Goal: Transaction & Acquisition: Purchase product/service

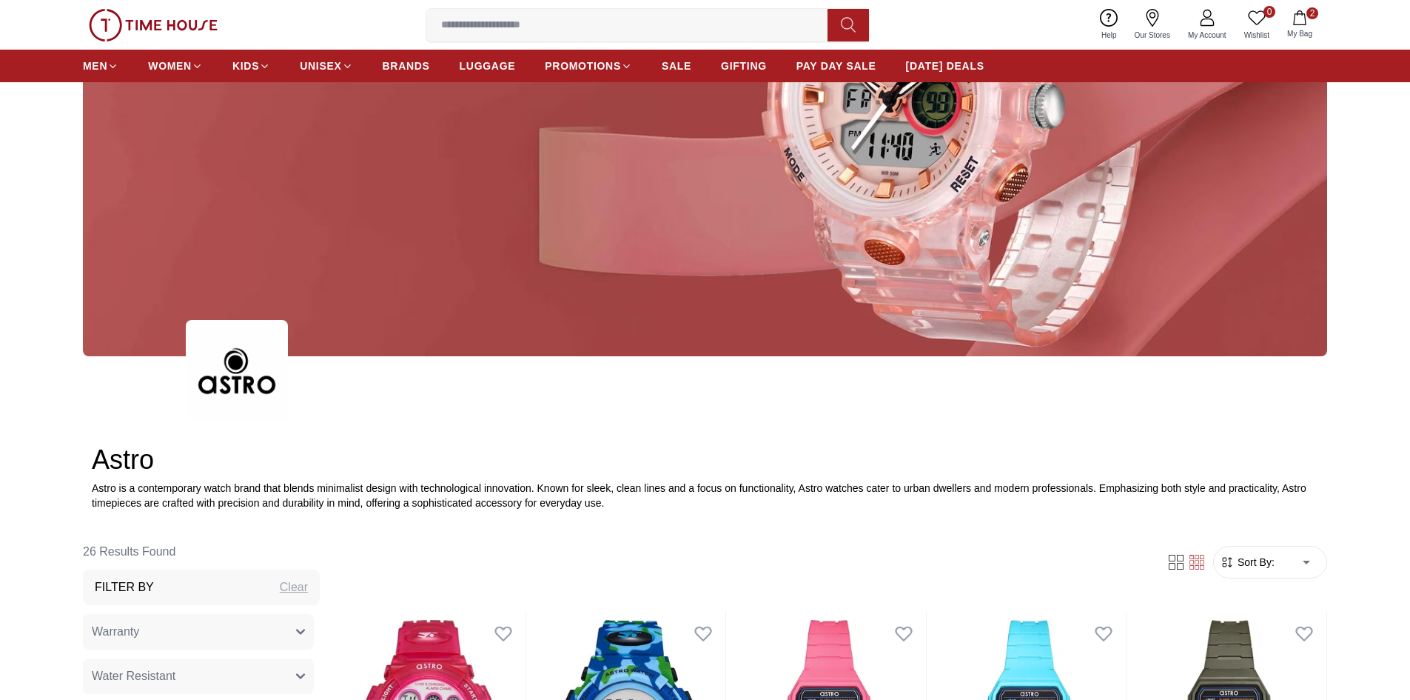
scroll to position [518, 0]
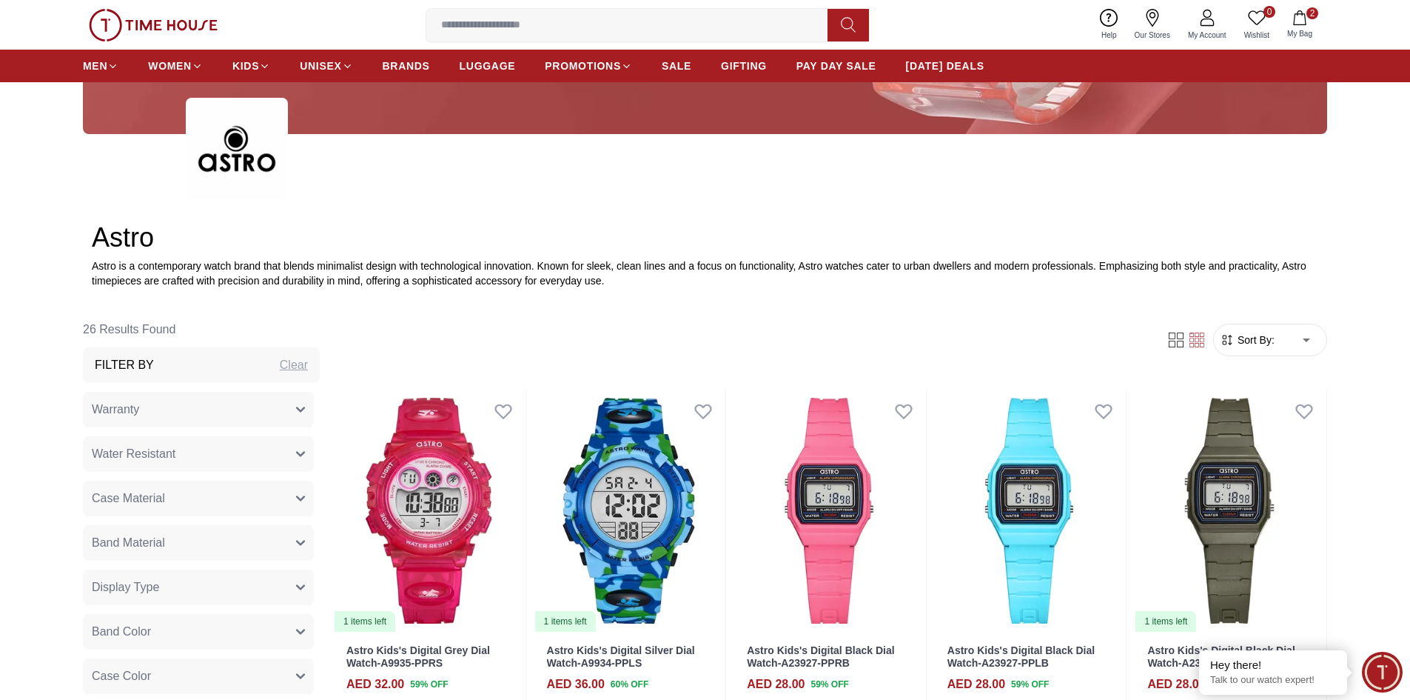
click at [1254, 340] on span "Sort By:" at bounding box center [1255, 339] width 40 height 15
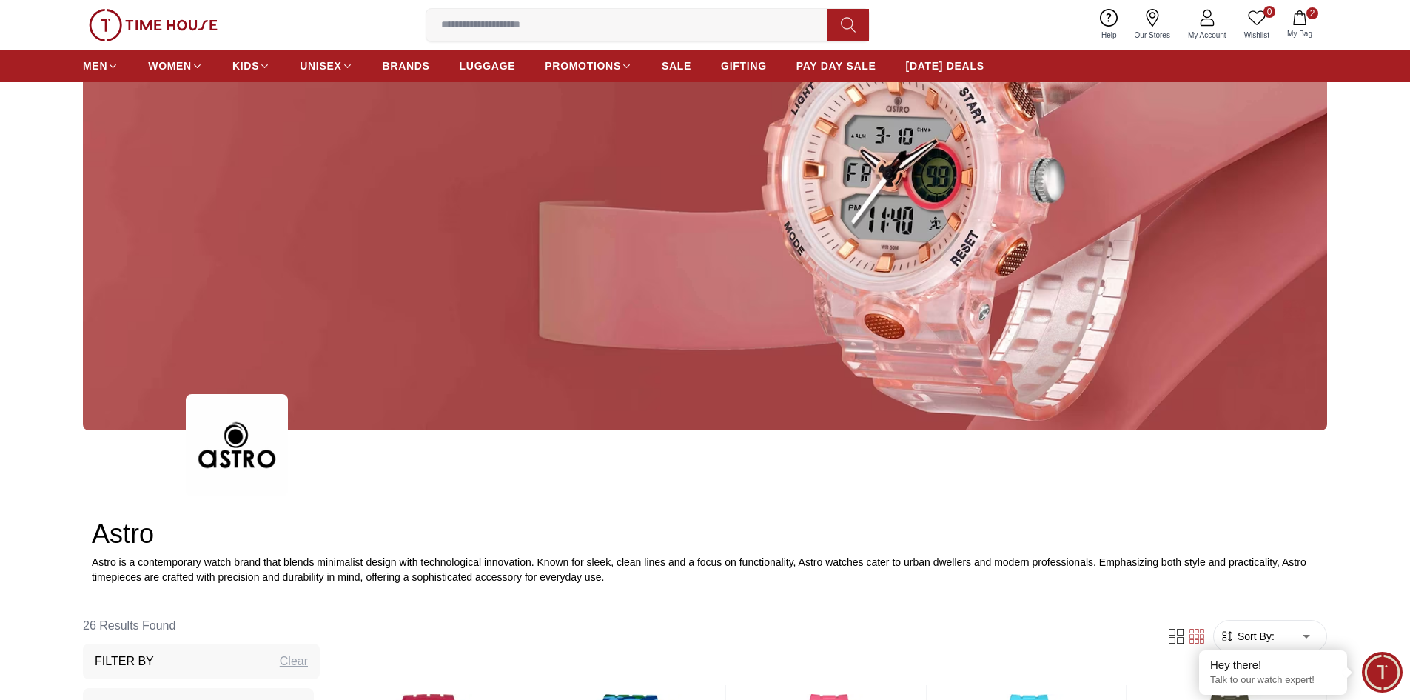
scroll to position [0, 0]
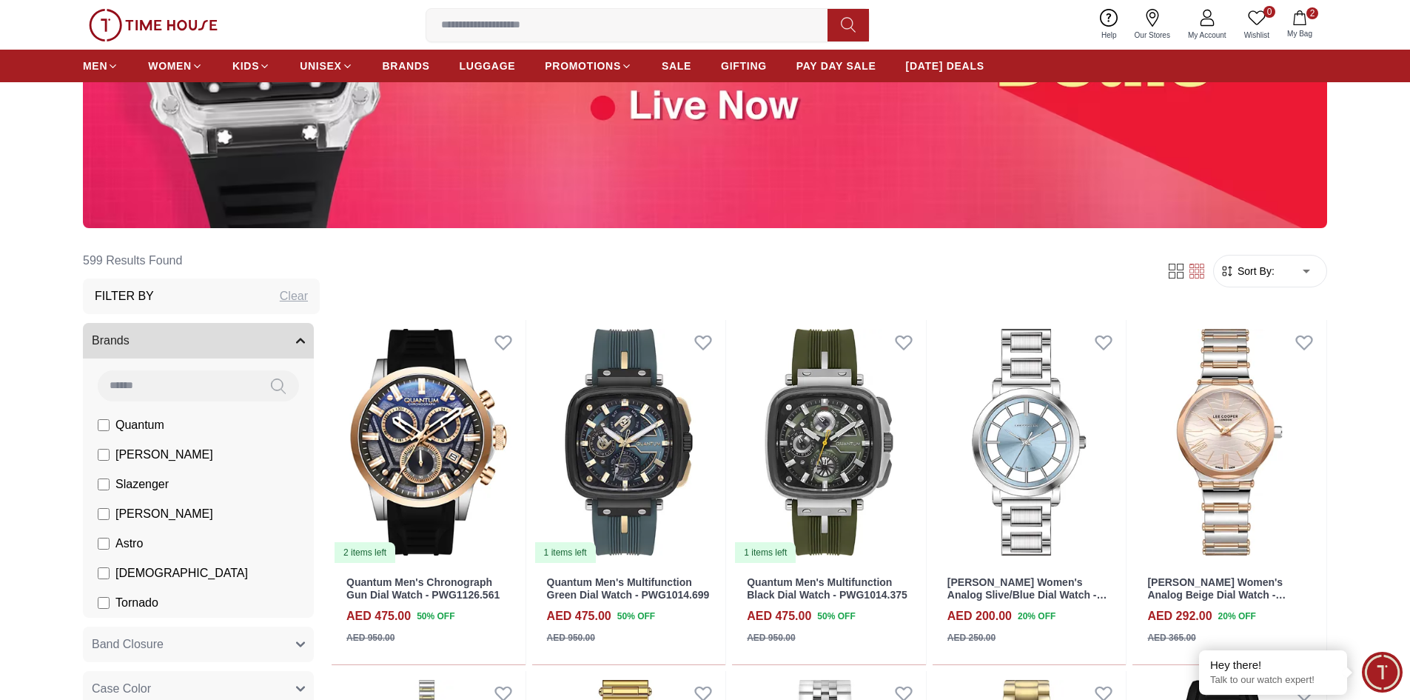
scroll to position [74, 0]
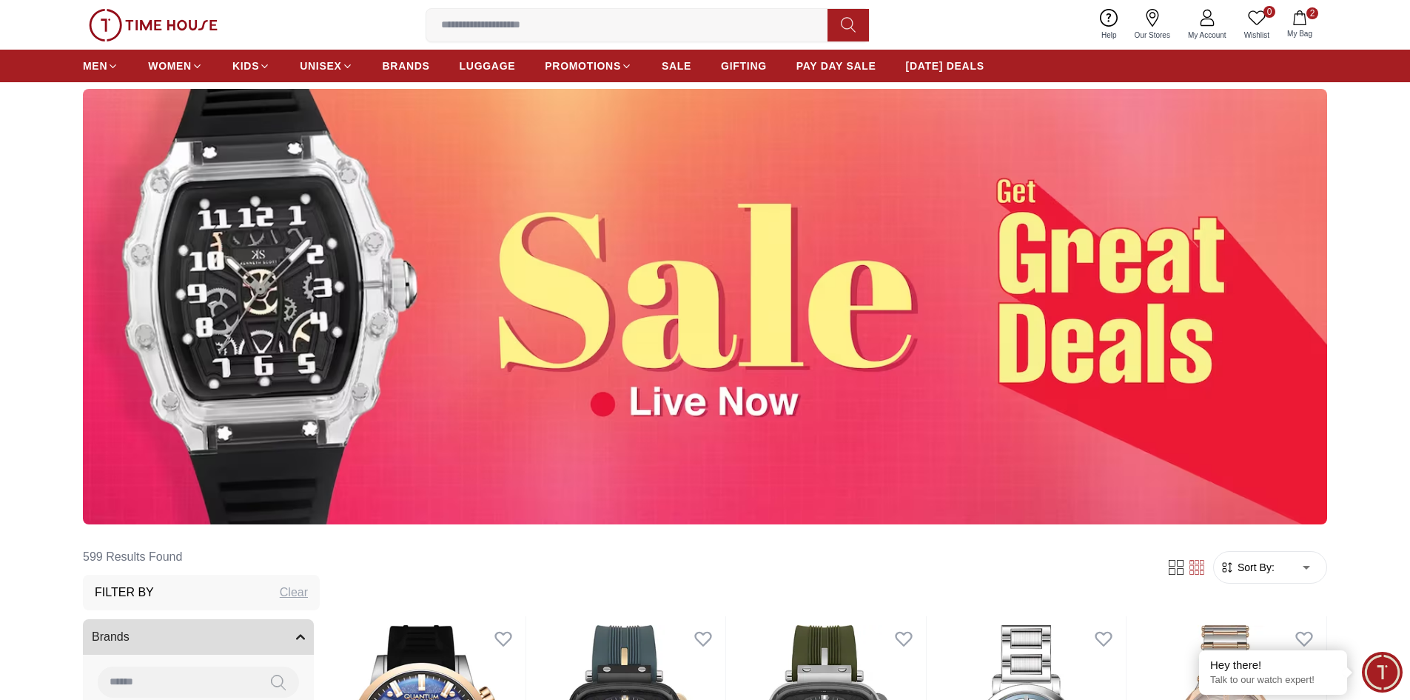
click at [682, 16] on input at bounding box center [632, 25] width 413 height 30
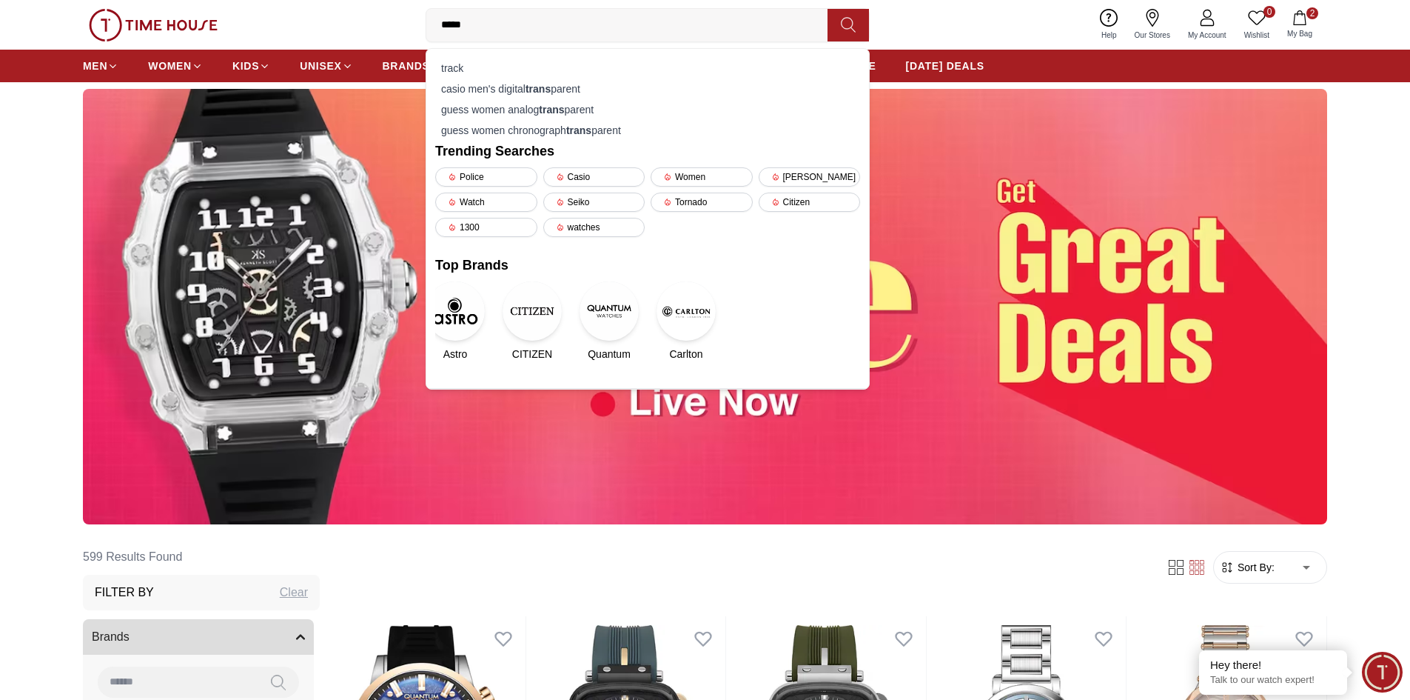
type input "*****"
click at [852, 27] on icon at bounding box center [848, 25] width 14 height 15
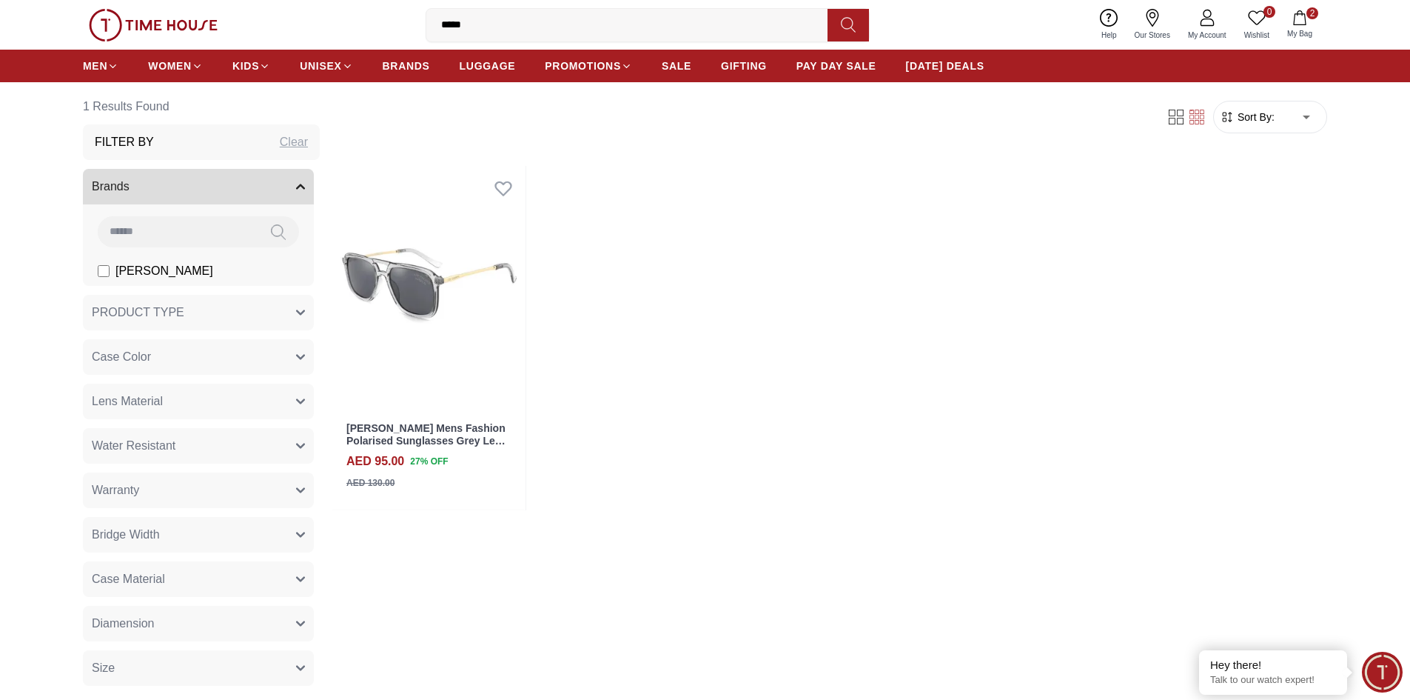
drag, startPoint x: 527, startPoint y: 37, endPoint x: 376, endPoint y: 21, distance: 151.9
click at [376, 21] on div "0 Wishlist 2 My Bag ***** track casio men's digital trans parent guess women an…" at bounding box center [705, 25] width 1244 height 50
click at [514, 20] on input at bounding box center [632, 25] width 413 height 30
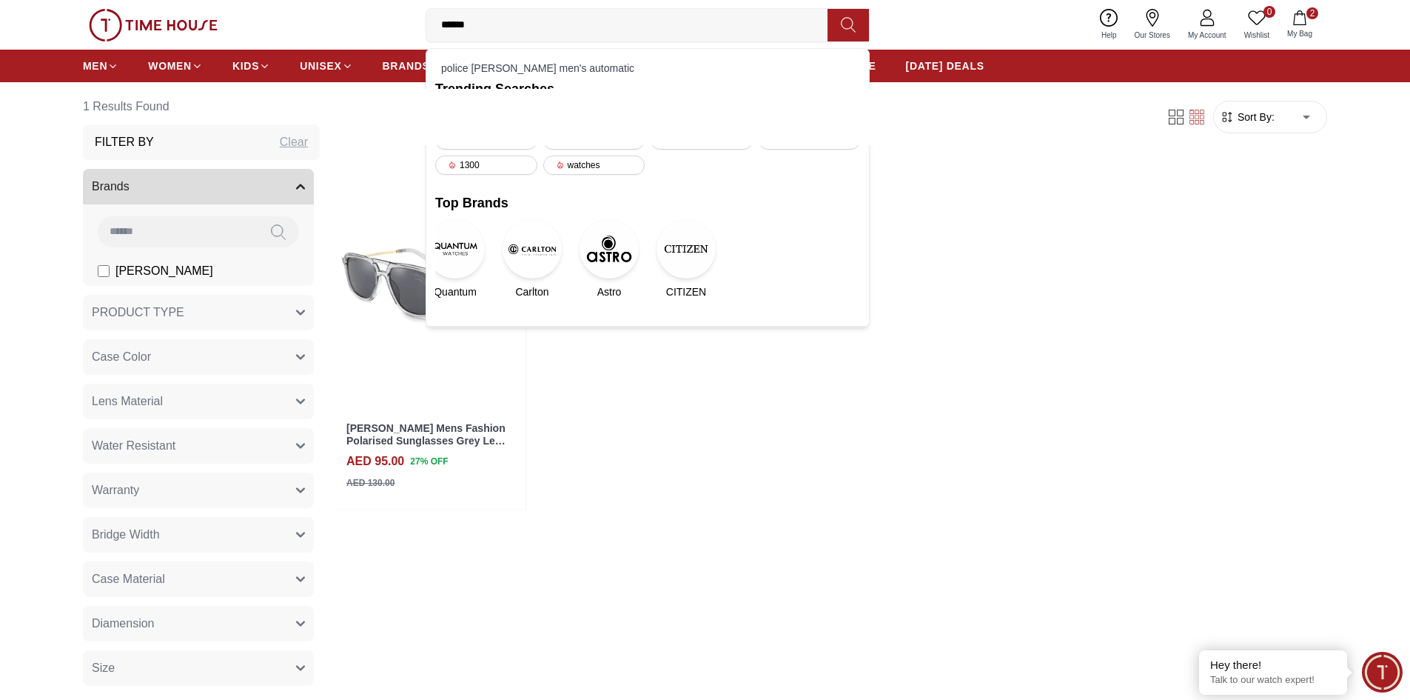
type input "*******"
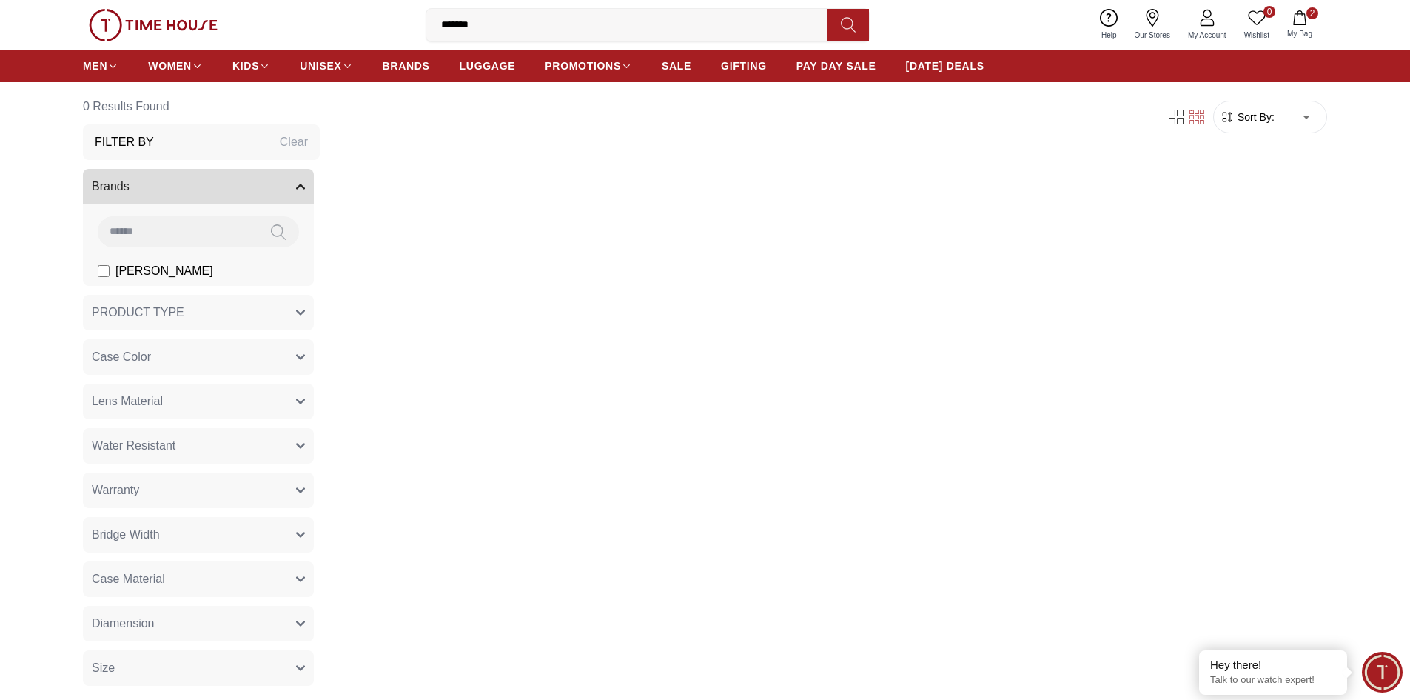
drag, startPoint x: 513, startPoint y: 21, endPoint x: 401, endPoint y: 36, distance: 112.9
click at [401, 36] on div "0 Wishlist 2 My Bag ******* Trending Searches Police Casio Women Lee cooper Wat…" at bounding box center [705, 25] width 1244 height 50
type input "*"
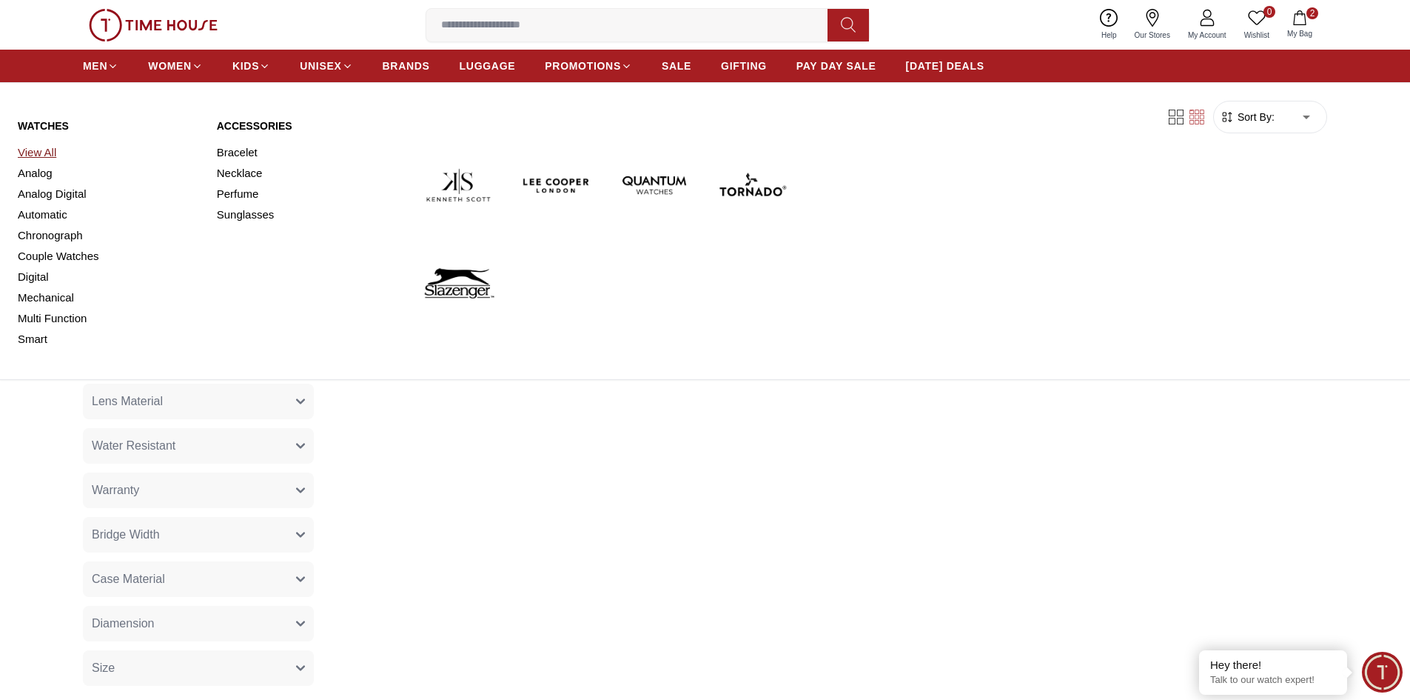
click at [43, 151] on link "View All" at bounding box center [108, 152] width 181 height 21
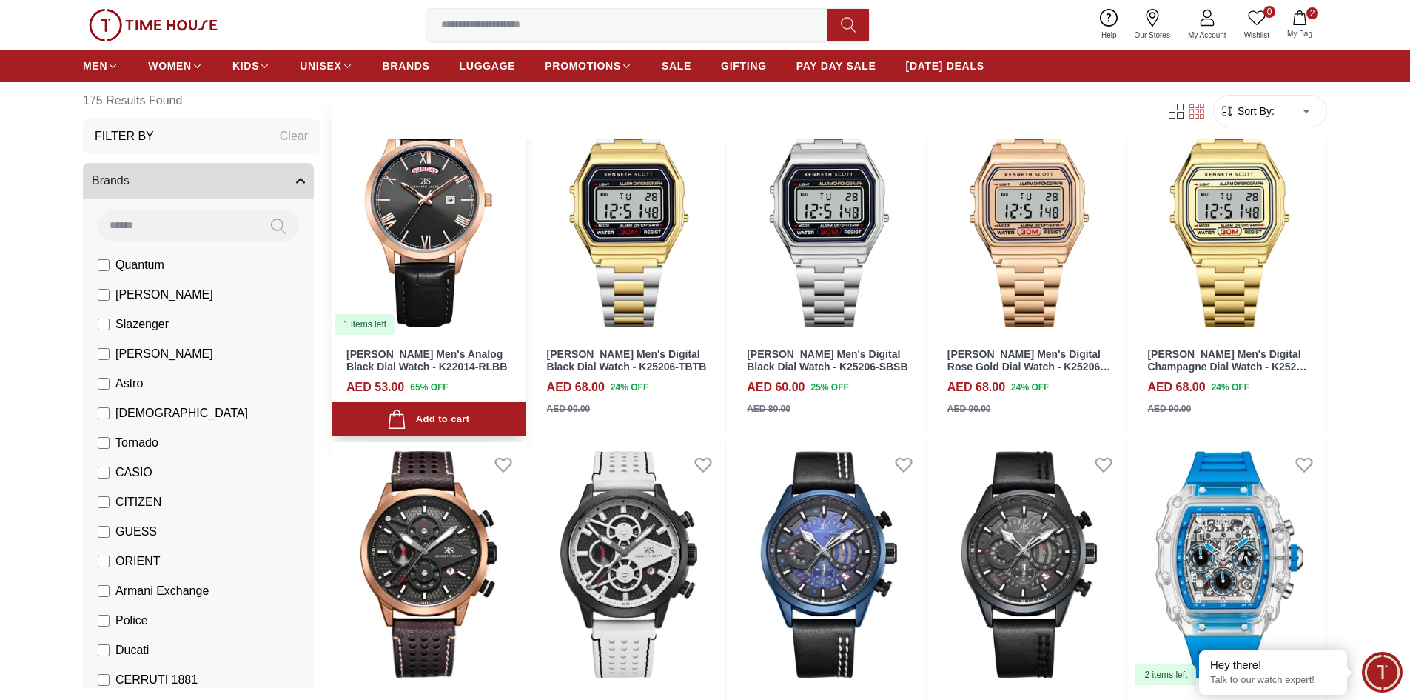
scroll to position [370, 0]
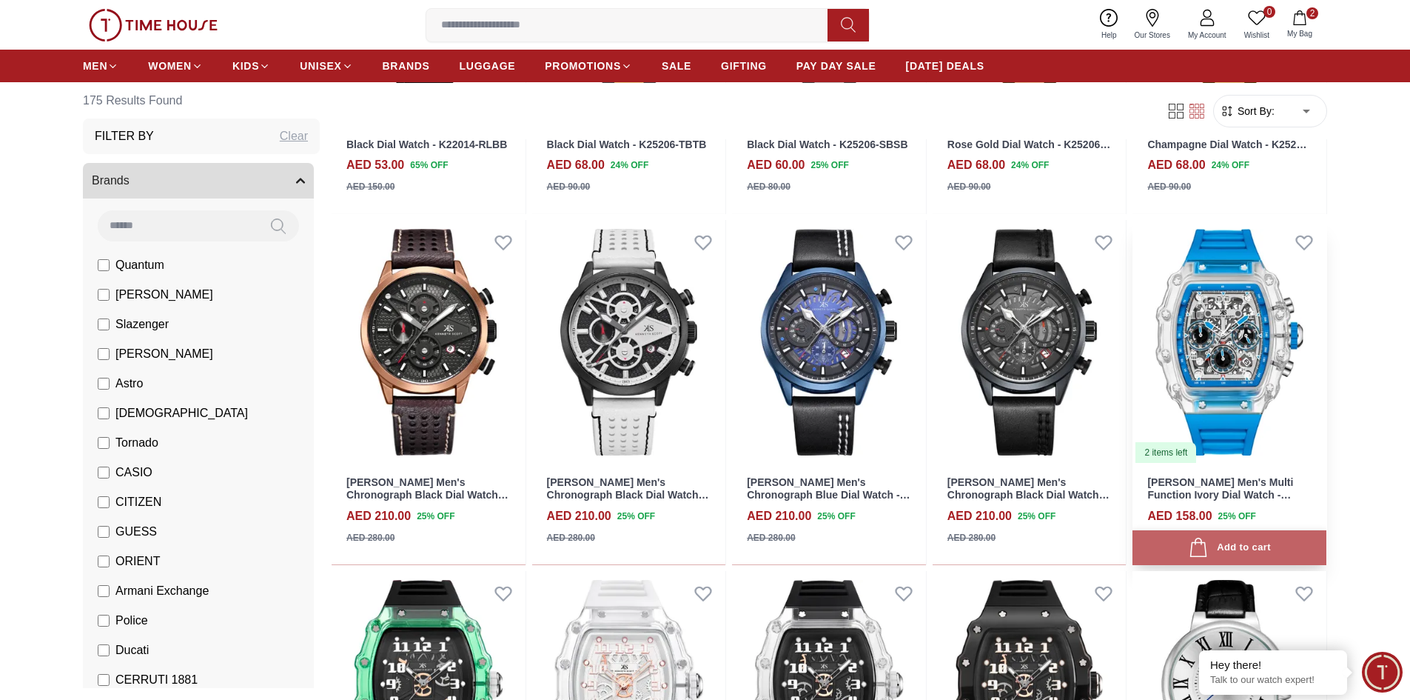
click at [1233, 544] on div "Add to cart" at bounding box center [1230, 547] width 82 height 20
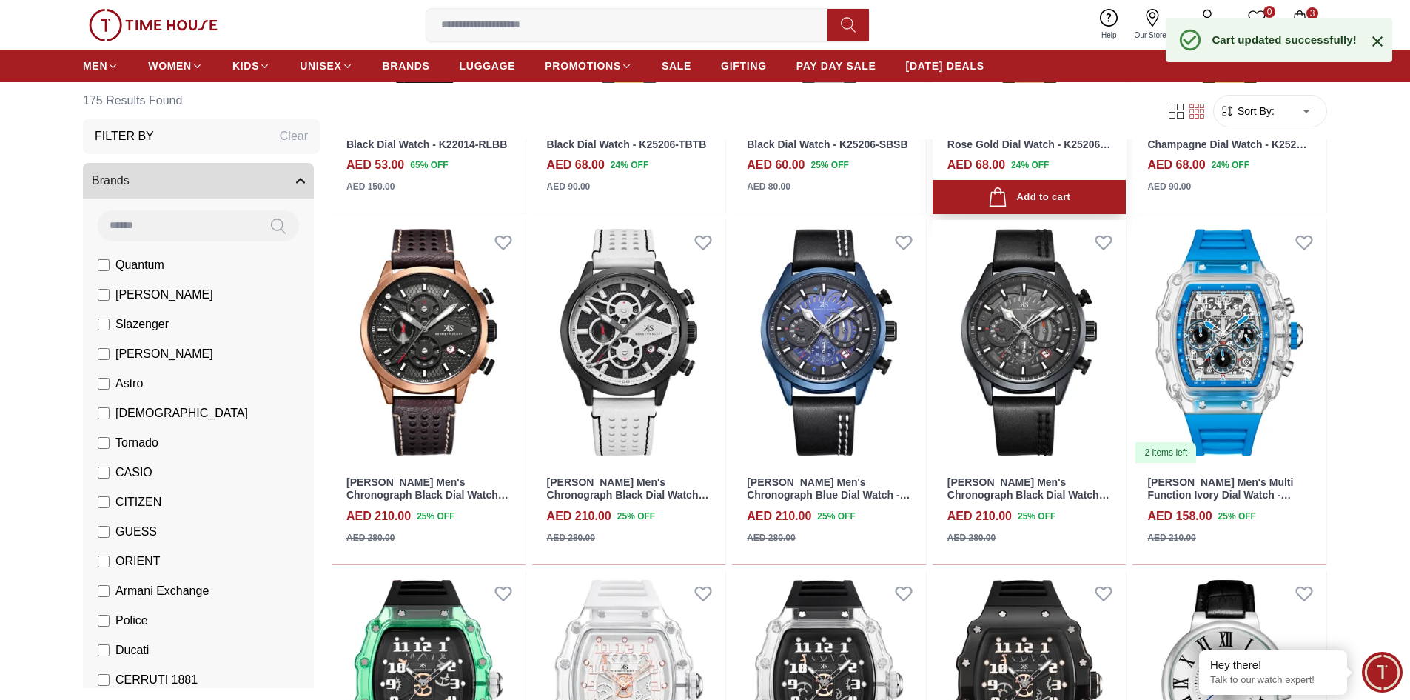
scroll to position [74, 0]
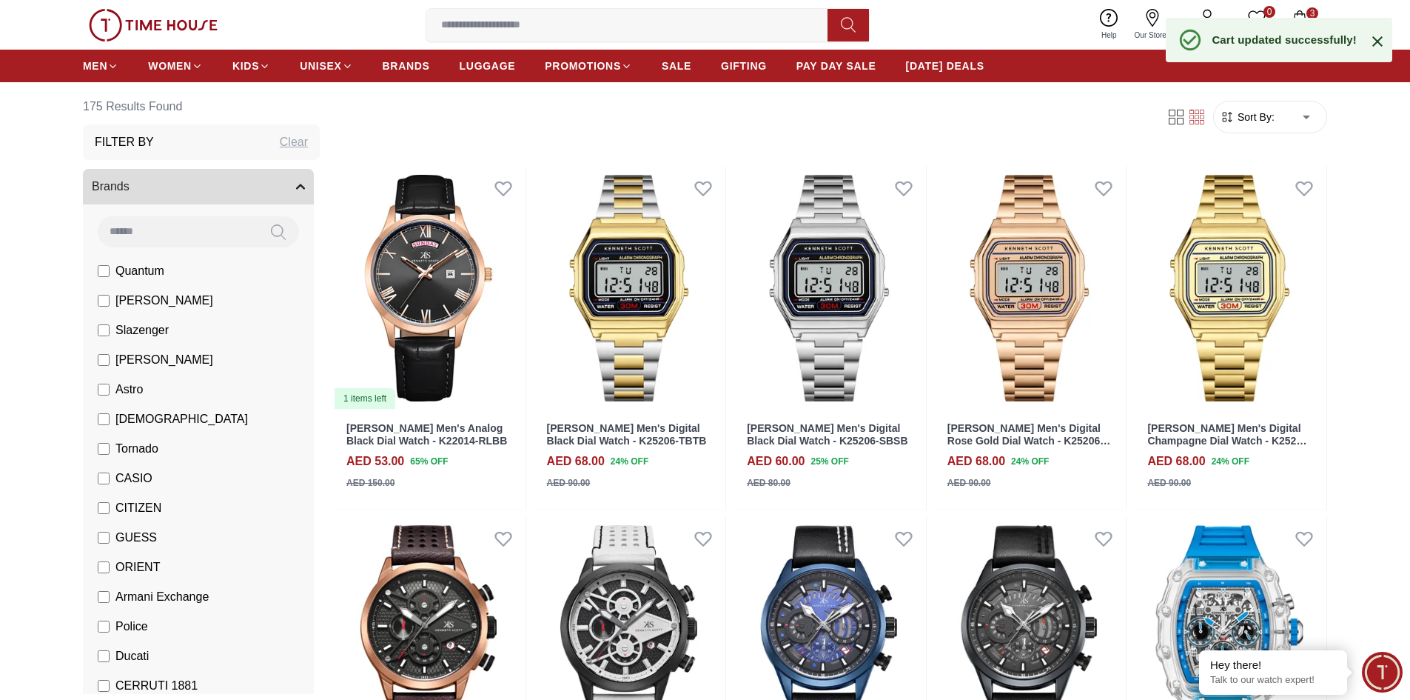
click at [1308, 16] on span "3" at bounding box center [1313, 13] width 12 height 12
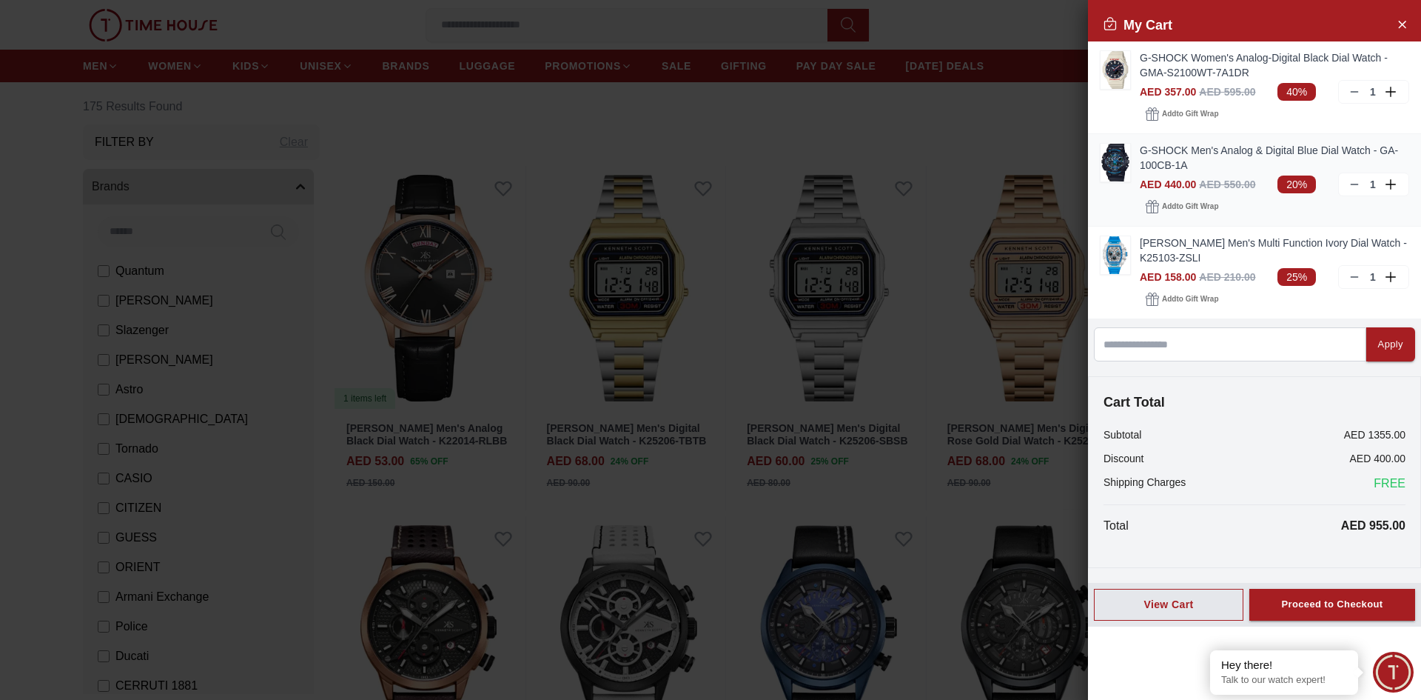
click at [1111, 157] on img at bounding box center [1116, 163] width 30 height 38
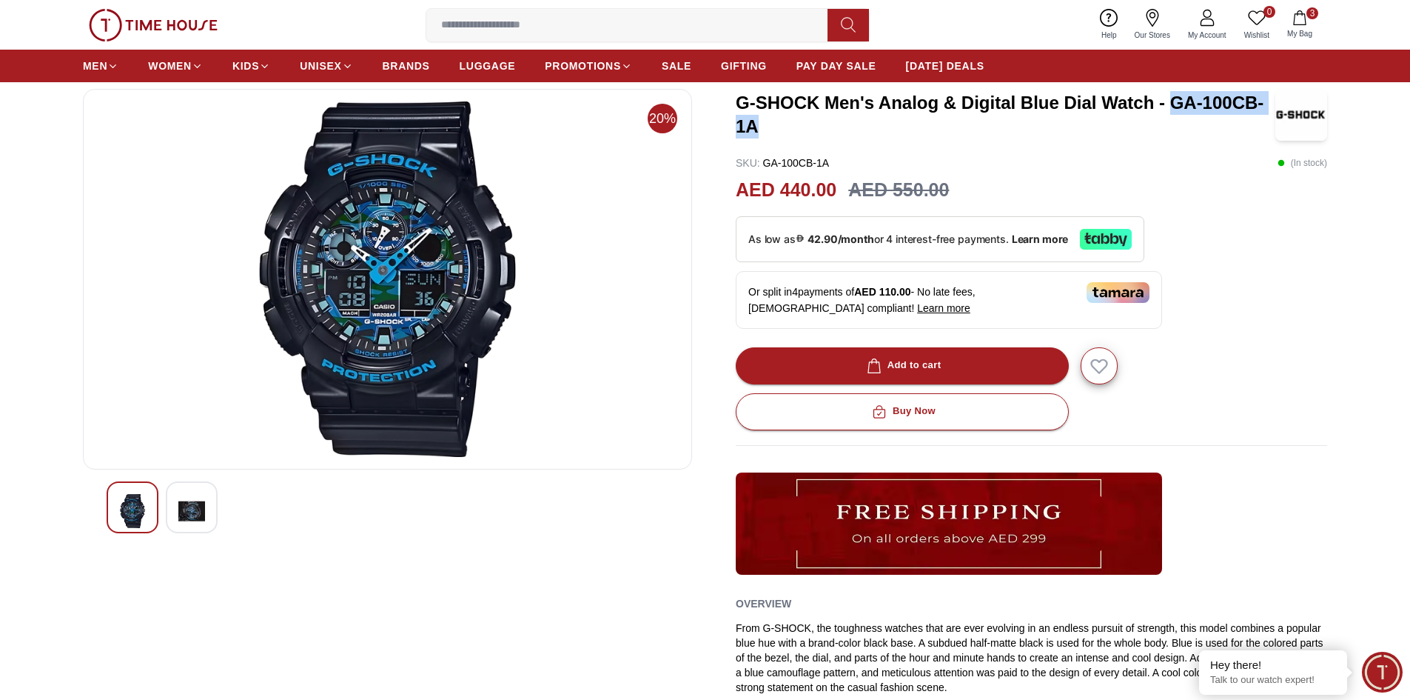
drag, startPoint x: 1172, startPoint y: 104, endPoint x: 1263, endPoint y: 118, distance: 92.2
click at [1263, 118] on h3 "G-SHOCK Men's Analog & Digital Blue Dial Watch - GA-100CB-1A" at bounding box center [1006, 114] width 540 height 47
copy h3 "GA-100CB-1A"
